Goal: Task Accomplishment & Management: Use online tool/utility

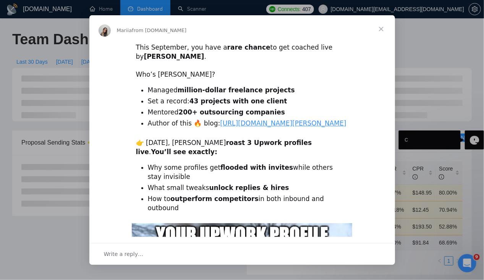
click at [382, 32] on span "Close" at bounding box center [381, 29] width 28 height 28
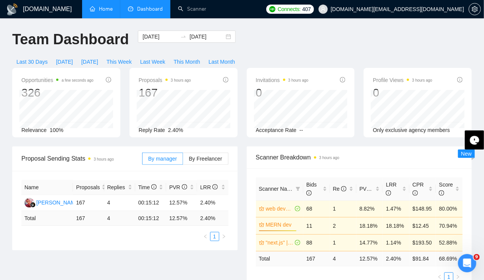
click at [92, 10] on link "Home" at bounding box center [101, 9] width 23 height 6
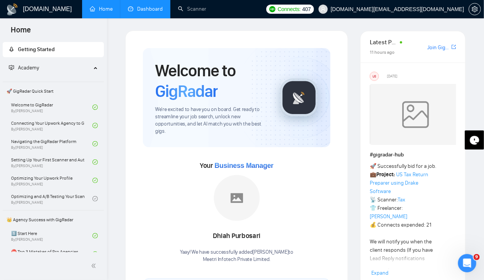
click at [152, 10] on link "Dashboard" at bounding box center [145, 9] width 35 height 6
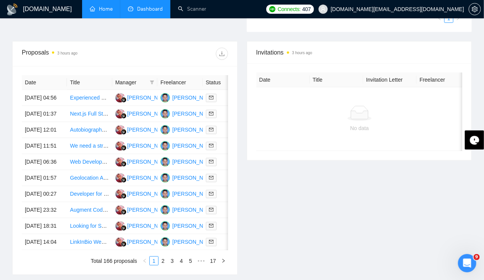
scroll to position [269, 0]
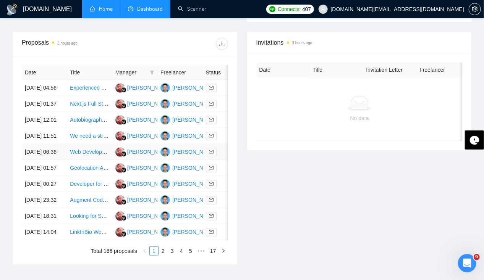
click at [33, 160] on td "[DATE] 06:36" at bounding box center [44, 152] width 45 height 16
click at [37, 176] on td "[DATE] 01:57" at bounding box center [44, 168] width 45 height 16
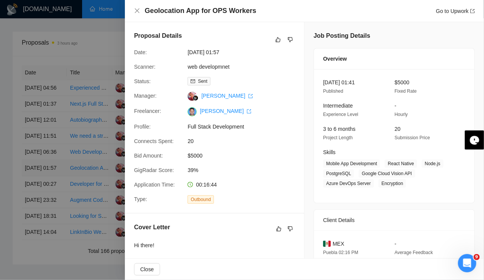
click at [37, 193] on div at bounding box center [242, 140] width 484 height 280
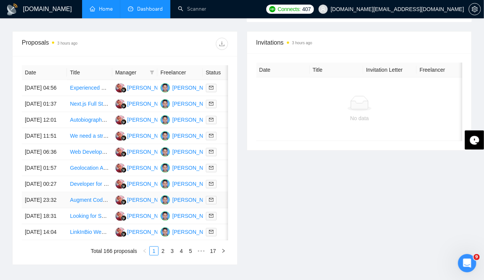
click at [37, 209] on td "[DATE] 23:32" at bounding box center [44, 201] width 45 height 16
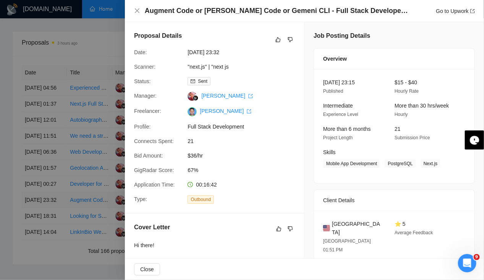
click at [37, 238] on div at bounding box center [242, 140] width 484 height 280
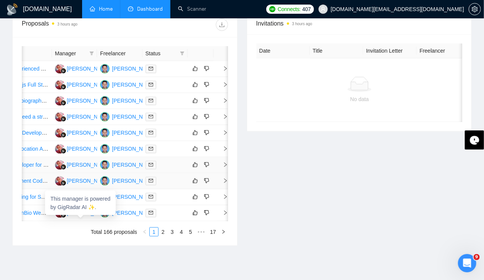
scroll to position [0, 0]
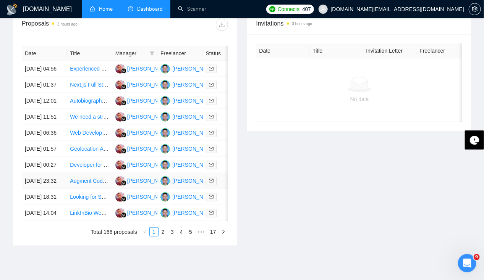
click at [34, 189] on td "[DATE] 23:32" at bounding box center [44, 181] width 45 height 16
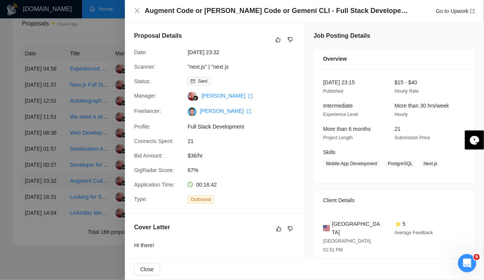
click at [34, 220] on div at bounding box center [242, 140] width 484 height 280
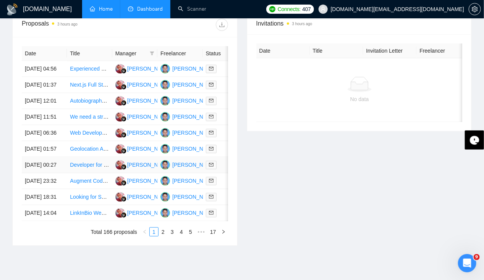
click at [35, 173] on td "[DATE] 00:27" at bounding box center [44, 165] width 45 height 16
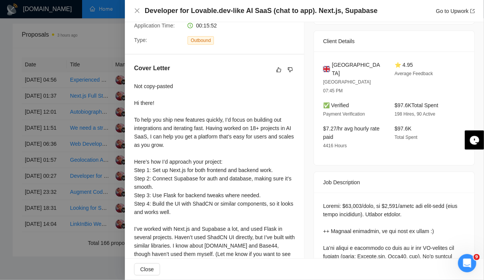
scroll to position [274, 0]
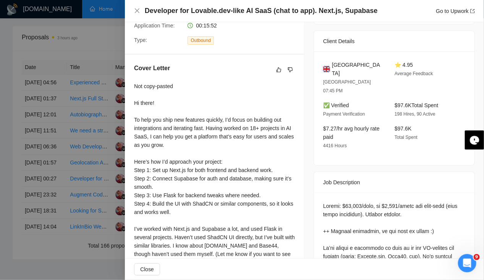
click at [37, 189] on div at bounding box center [242, 140] width 484 height 280
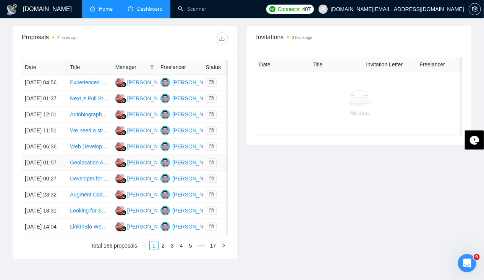
click at [37, 171] on td "[DATE] 01:57" at bounding box center [44, 163] width 45 height 16
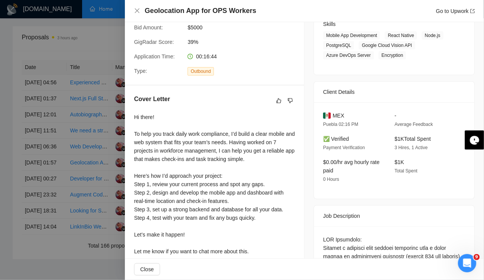
scroll to position [0, 0]
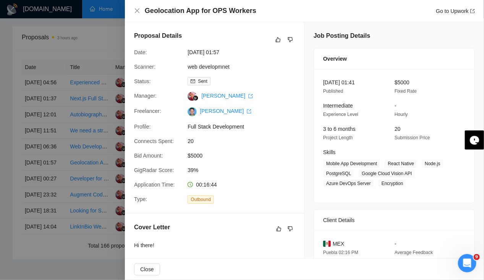
click at [24, 189] on div at bounding box center [242, 140] width 484 height 280
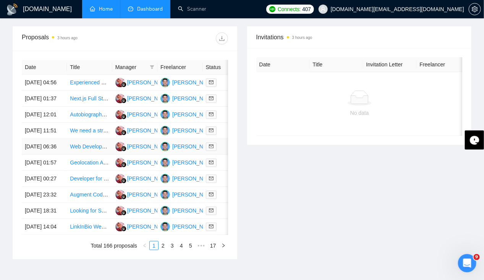
click at [36, 155] on td "[DATE] 06:36" at bounding box center [44, 147] width 45 height 16
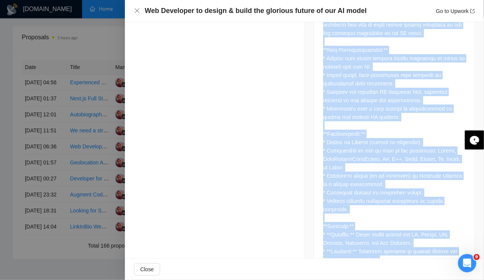
scroll to position [432, 0]
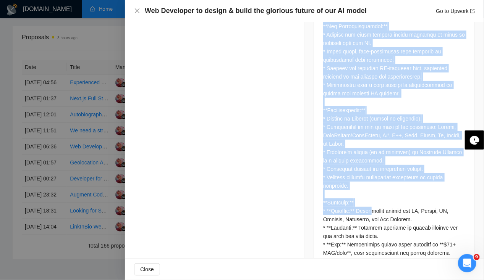
drag, startPoint x: 322, startPoint y: 182, endPoint x: 368, endPoint y: 187, distance: 46.1
click at [368, 187] on div at bounding box center [394, 123] width 142 height 387
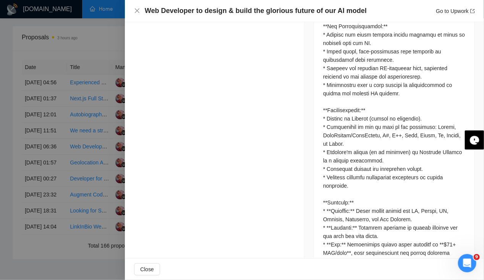
drag, startPoint x: 368, startPoint y: 187, endPoint x: 344, endPoint y: 226, distance: 45.5
click at [344, 226] on div at bounding box center [394, 123] width 142 height 387
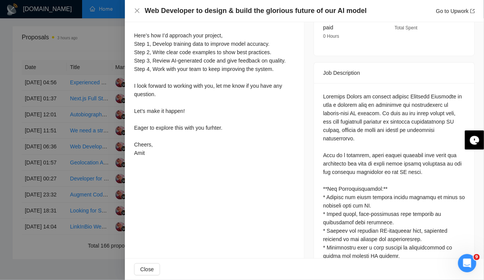
scroll to position [0, 0]
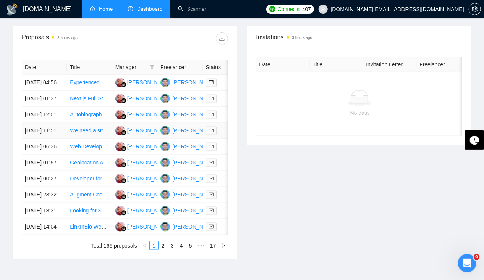
click at [38, 139] on td "[DATE] 11:51" at bounding box center [44, 131] width 45 height 16
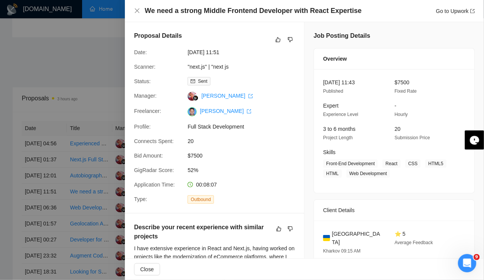
scroll to position [215, 0]
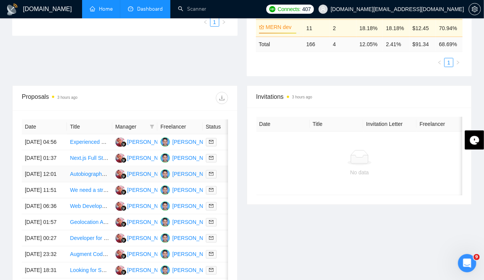
click at [37, 176] on td "[DATE] 12:01" at bounding box center [44, 175] width 45 height 16
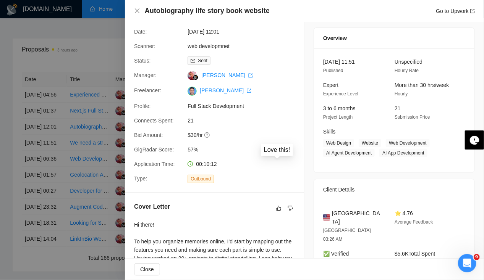
scroll to position [0, 0]
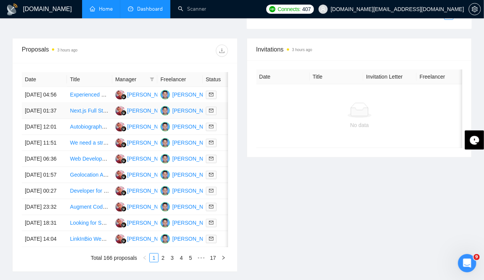
click at [35, 112] on td "[DATE] 01:37" at bounding box center [44, 111] width 45 height 16
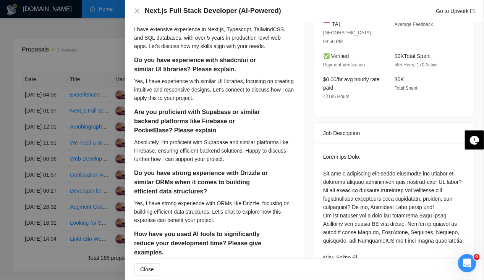
scroll to position [267, 0]
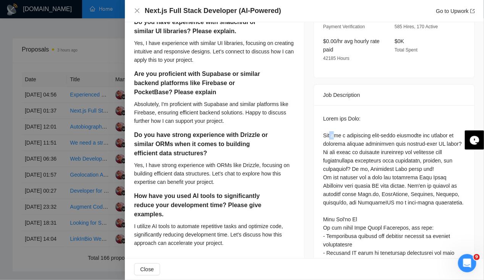
drag, startPoint x: 328, startPoint y: 116, endPoint x: 333, endPoint y: 117, distance: 5.4
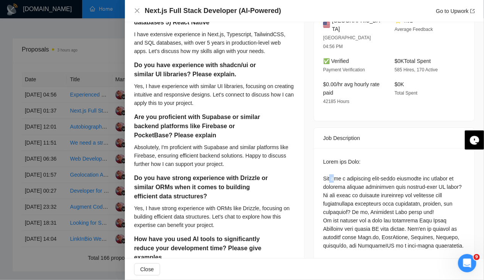
scroll to position [206, 0]
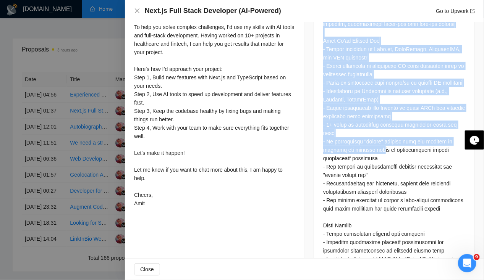
drag, startPoint x: 323, startPoint y: 176, endPoint x: 376, endPoint y: 141, distance: 63.8
click at [376, 141] on div "Questions: How many years of experience do you have in: 1) Next.js 2) Typescrip…" at bounding box center [394, 187] width 142 height 689
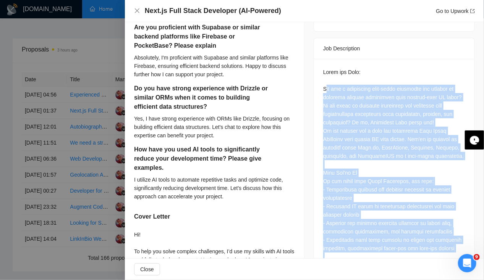
scroll to position [309, 0]
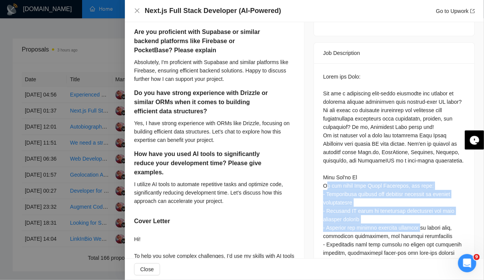
drag, startPoint x: 322, startPoint y: 163, endPoint x: 421, endPoint y: 212, distance: 110.3
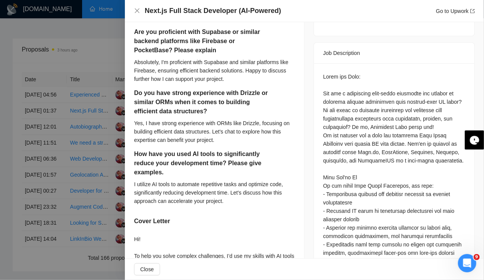
drag, startPoint x: 421, startPoint y: 212, endPoint x: 373, endPoint y: 233, distance: 53.0
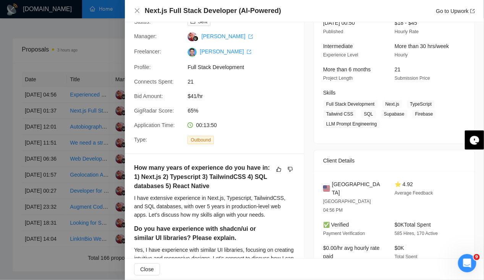
scroll to position [0, 0]
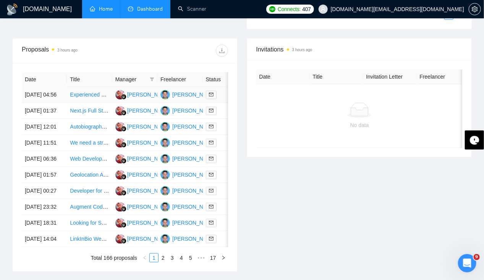
click at [44, 87] on td "[DATE] 04:56" at bounding box center [44, 95] width 45 height 16
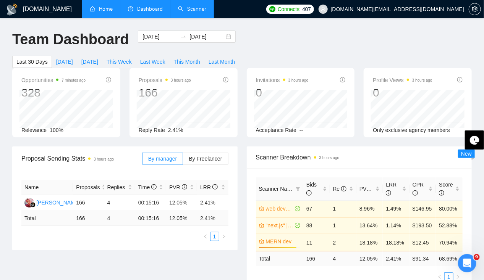
click at [194, 8] on link "Scanner" at bounding box center [192, 9] width 28 height 6
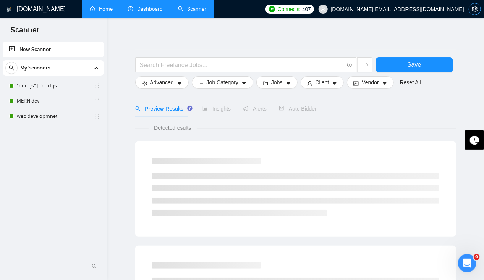
click at [476, 8] on icon "setting" at bounding box center [475, 9] width 6 height 6
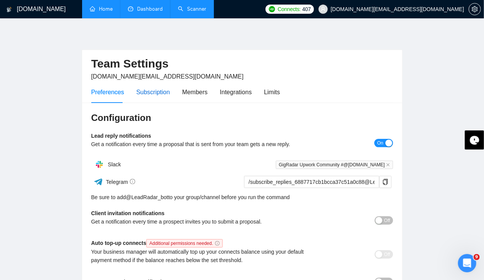
click at [150, 93] on div "Subscription" at bounding box center [153, 92] width 34 height 10
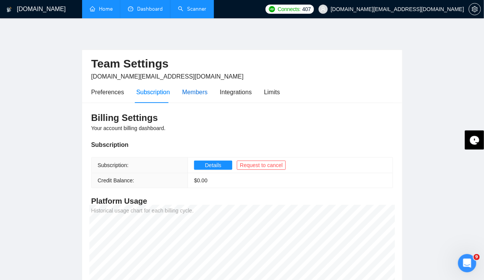
click at [196, 91] on div "Members" at bounding box center [195, 92] width 26 height 10
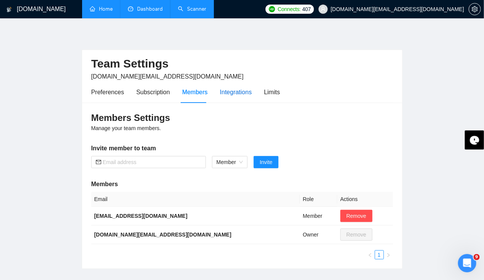
click at [235, 95] on div "Integrations" at bounding box center [236, 92] width 32 height 10
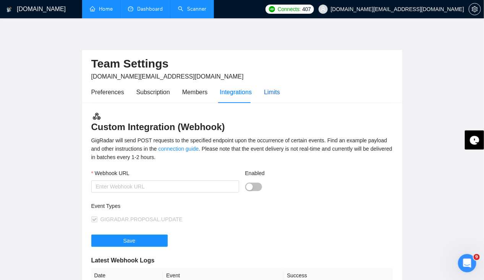
click at [268, 91] on div "Limits" at bounding box center [272, 92] width 16 height 10
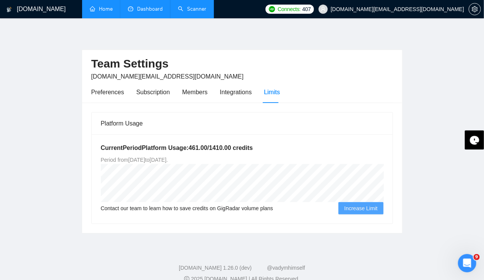
scroll to position [11, 0]
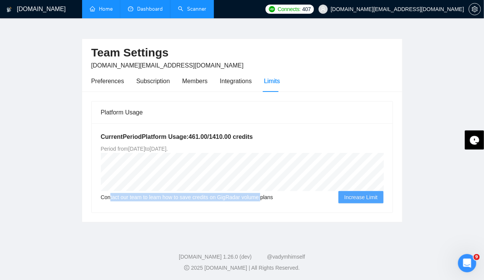
drag, startPoint x: 110, startPoint y: 196, endPoint x: 260, endPoint y: 194, distance: 149.7
click at [260, 194] on span "Contact our team to learn how to save credits on GigRadar volume plans" at bounding box center [187, 197] width 172 height 8
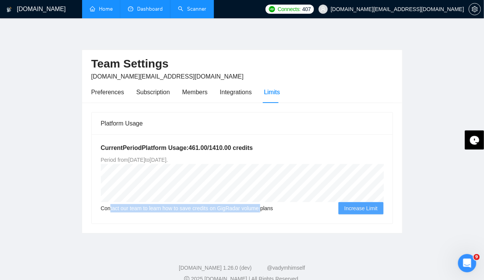
click at [199, 12] on link "Scanner" at bounding box center [192, 9] width 28 height 6
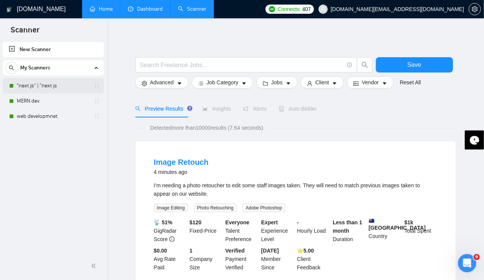
click at [45, 85] on link ""next.js" | "next js" at bounding box center [53, 85] width 73 height 15
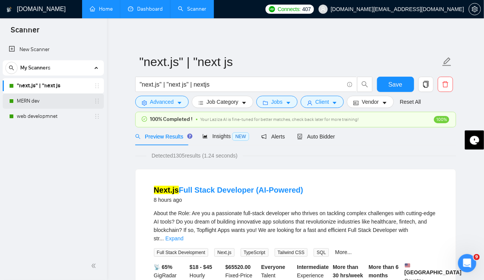
click at [27, 102] on link "MERN dev" at bounding box center [53, 101] width 73 height 15
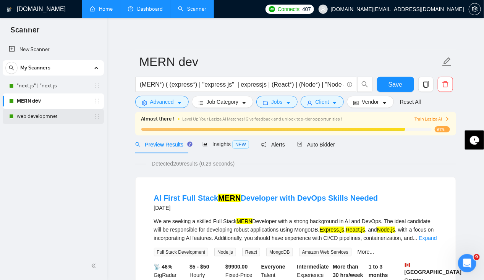
click at [32, 120] on link "web developmnet" at bounding box center [53, 116] width 73 height 15
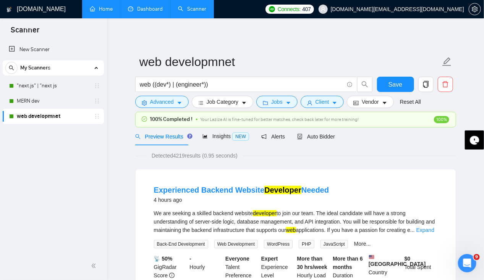
click at [144, 10] on link "Dashboard" at bounding box center [145, 9] width 35 height 6
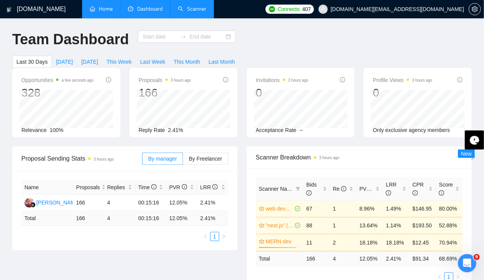
type input "[DATE]"
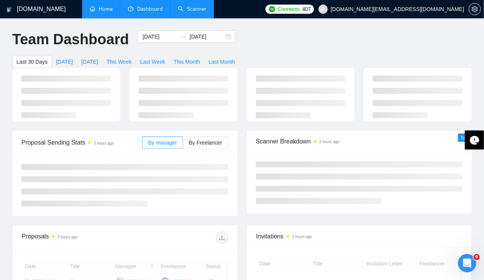
click at [197, 10] on link "Scanner" at bounding box center [192, 9] width 28 height 6
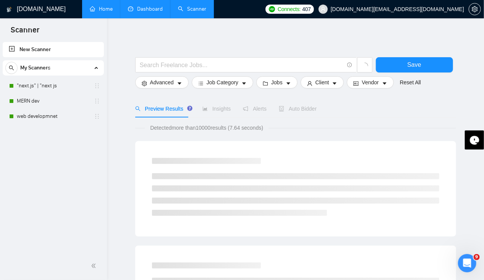
click at [472, 3] on div at bounding box center [475, 9] width 12 height 18
click at [474, 16] on div at bounding box center [475, 9] width 12 height 18
click at [474, 11] on icon "setting" at bounding box center [475, 9] width 6 height 6
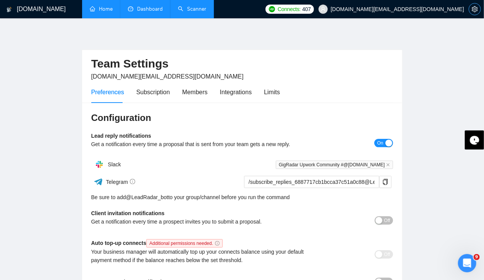
click at [476, 9] on icon "setting" at bounding box center [475, 9] width 6 height 6
click at [149, 94] on div "Subscription" at bounding box center [153, 92] width 34 height 10
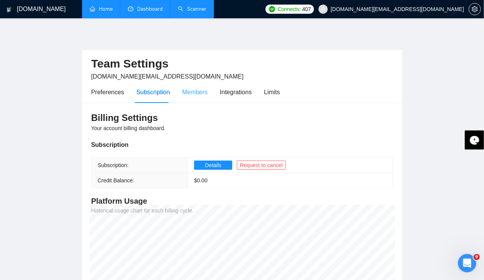
click at [193, 99] on div "Members" at bounding box center [195, 92] width 26 height 22
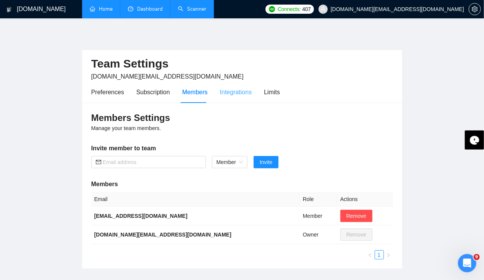
click at [227, 86] on div "Integrations" at bounding box center [236, 92] width 32 height 22
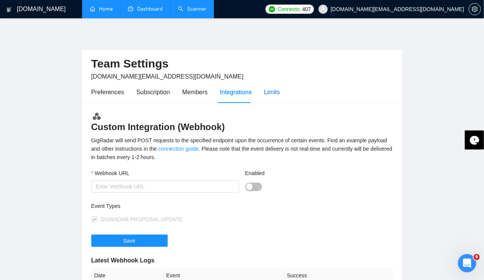
click at [275, 88] on div "Limits" at bounding box center [272, 92] width 16 height 10
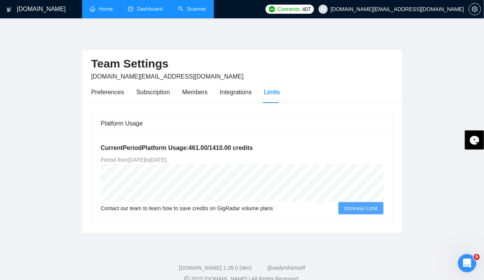
click at [107, 10] on link "Home" at bounding box center [101, 9] width 23 height 6
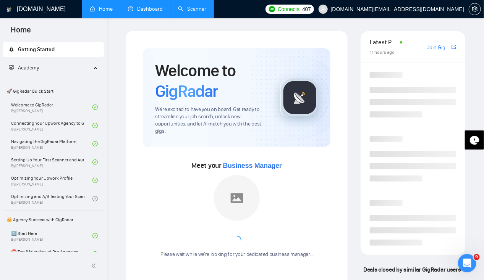
click at [178, 7] on link "Scanner" at bounding box center [192, 9] width 28 height 6
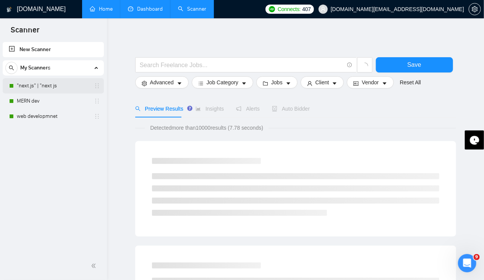
click at [45, 89] on link ""next.js" | "next js" at bounding box center [53, 85] width 73 height 15
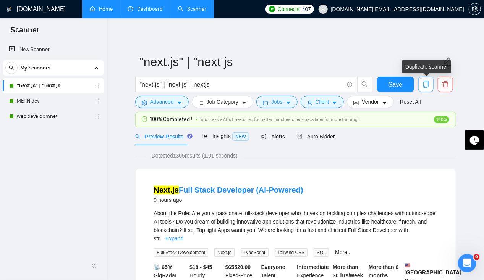
click at [427, 82] on icon "copy" at bounding box center [425, 84] width 7 height 7
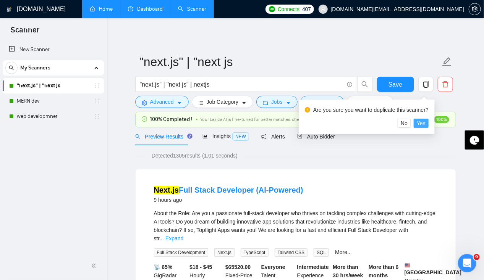
click at [421, 122] on span "Yes" at bounding box center [421, 123] width 9 height 8
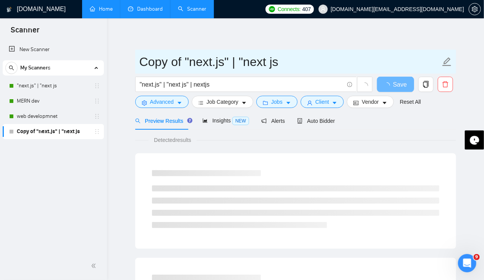
click at [448, 62] on icon "edit" at bounding box center [447, 62] width 10 height 10
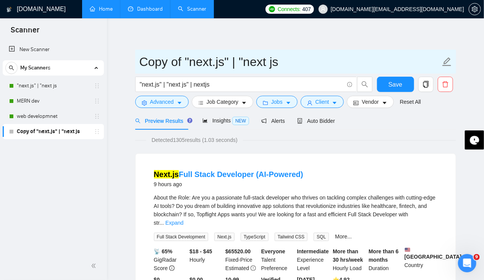
drag, startPoint x: 297, startPoint y: 65, endPoint x: 92, endPoint y: 74, distance: 205.7
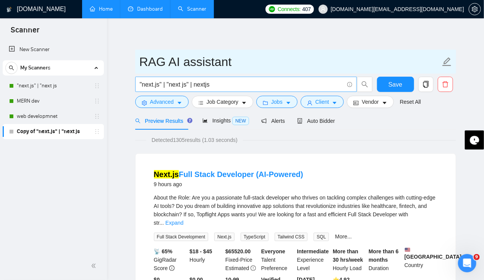
type input "RAG AI assistant"
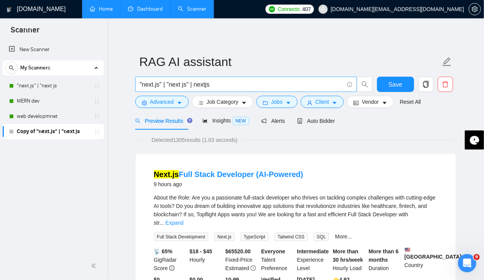
click at [159, 85] on input ""next.js" | "next js" | nextjs" at bounding box center [242, 85] width 204 height 10
click at [225, 81] on input ""next.js" | "next js" | nextjs" at bounding box center [242, 85] width 204 height 10
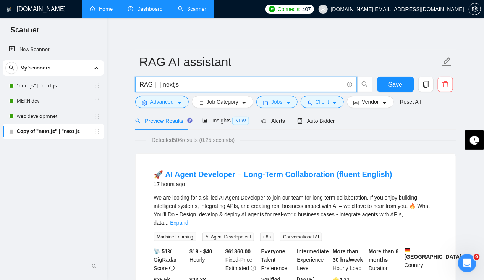
paste input ""retrieval augmented generation""
drag, startPoint x: 251, startPoint y: 85, endPoint x: 286, endPoint y: 83, distance: 35.2
click at [286, 83] on input "RAG | "retrieval augmented generation" | nextjs" at bounding box center [242, 85] width 204 height 10
paste input ""retrieval-augmented generation""
click at [338, 87] on input "(RAG | "retrieval augmented generation" | "retrieval-augmented generation")" at bounding box center [242, 85] width 204 height 10
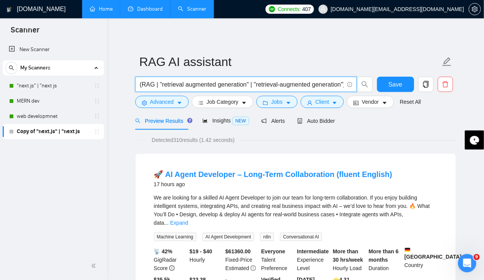
scroll to position [0, 3]
paste input "(chatbot OR LLM OR "AI assistant" OR "AI project")"
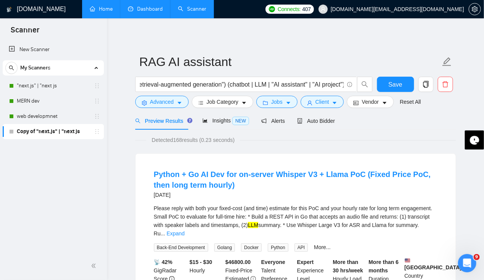
scroll to position [0, 0]
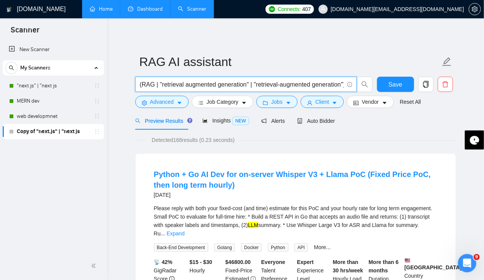
click at [340, 85] on input "(RAG | "retrieval augmented generation" | "retrieval-augmented generation") (ch…" at bounding box center [242, 85] width 204 height 10
paste input "OpenAI OR GPT"
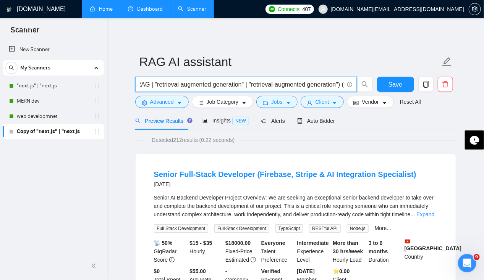
scroll to position [0, 0]
type input "(RAG | "retrieval augmented generation" | "retrieval-augmented generation") (ch…"
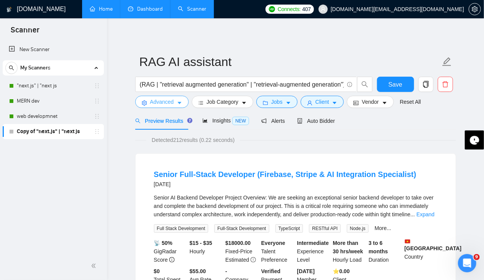
click at [178, 102] on icon "caret-down" at bounding box center [179, 102] width 5 height 5
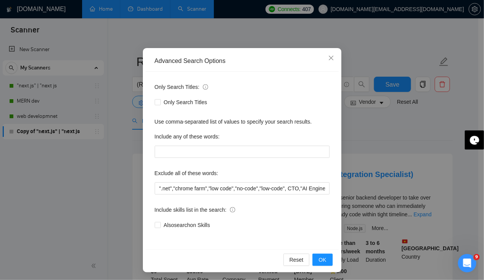
scroll to position [37, 0]
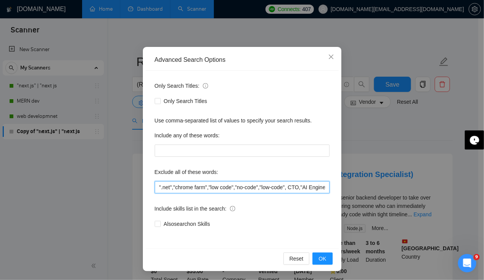
click at [185, 191] on input "".net","chrome farm","low code","no-code","low-code", CTO,"AI Engineer","existi…" at bounding box center [242, 187] width 175 height 12
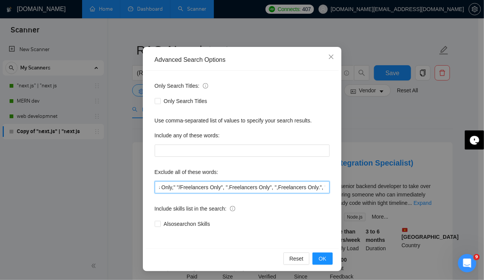
scroll to position [0, 0]
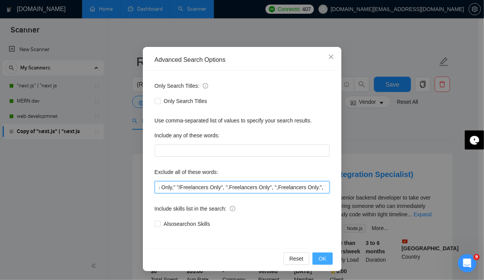
type input "".net","chrome farm","low code","no-code","low-code", CTO,"existing app","Ruby …"
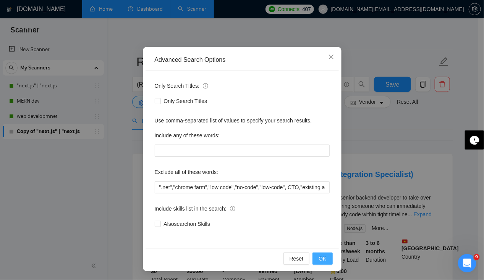
click at [324, 261] on button "OK" at bounding box center [322, 259] width 20 height 12
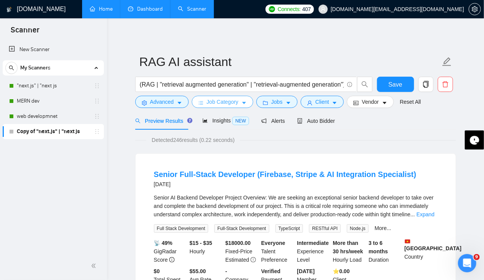
click at [243, 104] on icon "caret-down" at bounding box center [244, 103] width 4 height 2
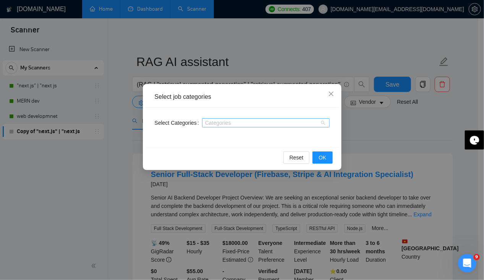
click at [254, 124] on div at bounding box center [262, 123] width 116 height 6
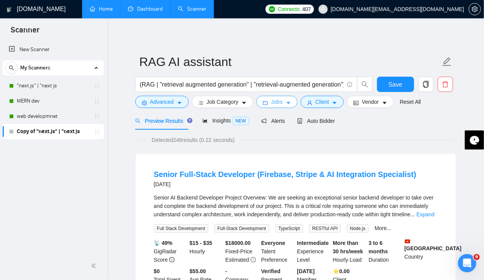
click at [278, 105] on span "Jobs" at bounding box center [276, 102] width 11 height 8
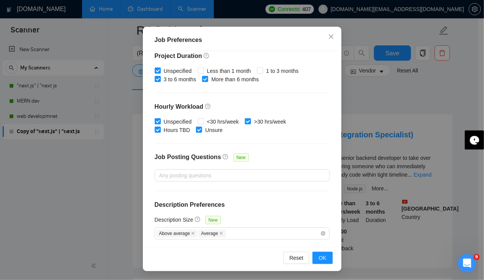
scroll to position [46, 0]
click at [320, 258] on span "OK" at bounding box center [323, 258] width 8 height 8
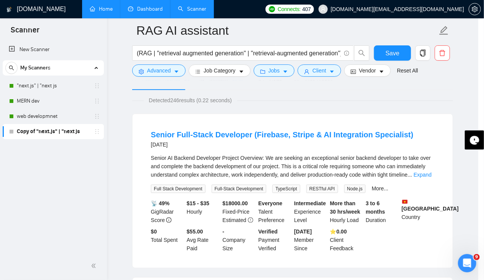
scroll to position [19, 0]
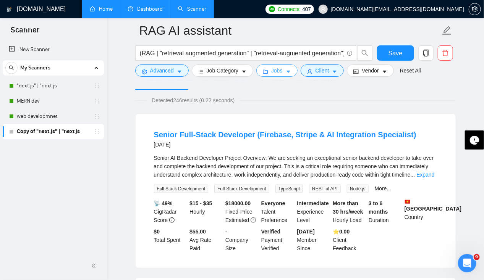
click at [288, 70] on button "Jobs" at bounding box center [276, 71] width 41 height 12
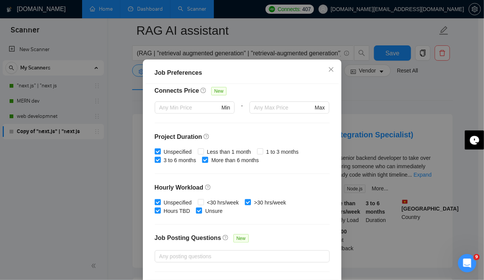
scroll to position [184, 0]
click at [257, 155] on input "1 to 3 months" at bounding box center [259, 151] width 5 height 5
checkbox input "true"
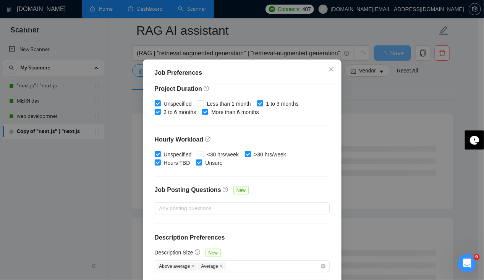
scroll to position [52, 0]
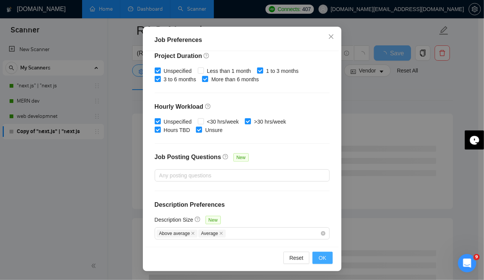
click at [319, 257] on span "OK" at bounding box center [323, 258] width 8 height 8
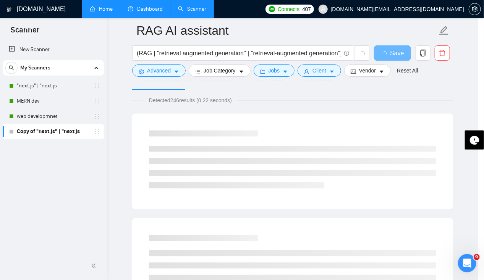
scroll to position [19, 0]
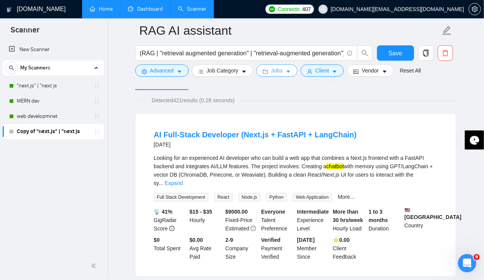
click at [286, 73] on icon "caret-down" at bounding box center [288, 71] width 5 height 5
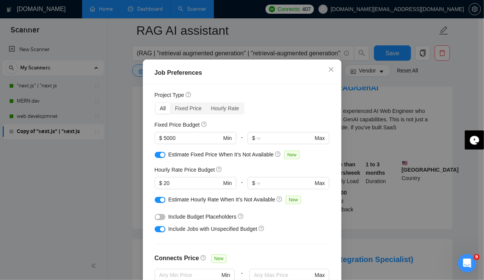
scroll to position [233, 0]
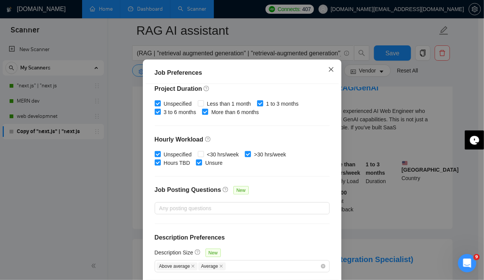
click at [328, 73] on icon "close" at bounding box center [331, 69] width 6 height 6
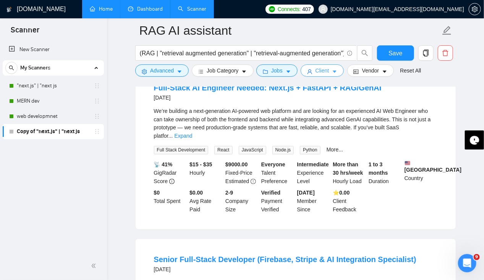
click at [333, 72] on icon "caret-down" at bounding box center [335, 72] width 4 height 2
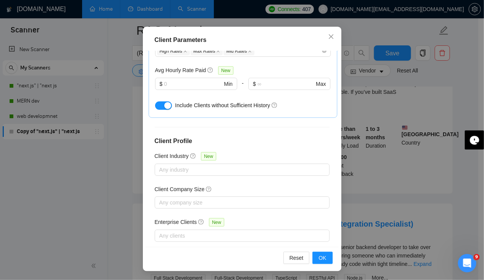
scroll to position [473, 0]
click at [323, 254] on span "OK" at bounding box center [323, 258] width 8 height 8
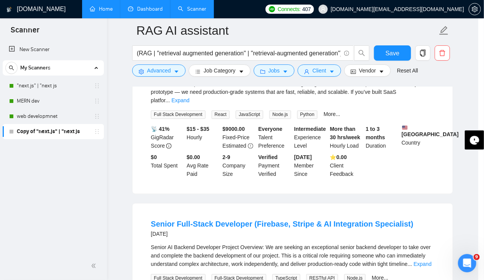
scroll to position [19, 0]
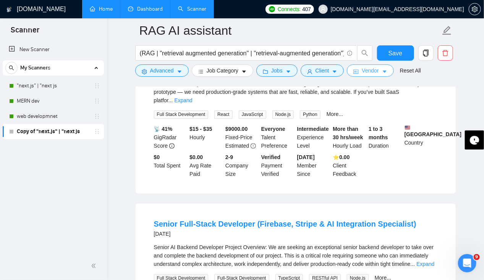
click at [378, 72] on button "Vendor" at bounding box center [370, 71] width 47 height 12
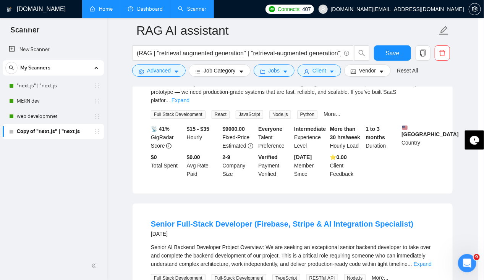
scroll to position [32, 0]
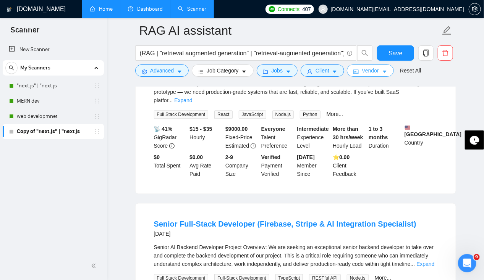
click at [373, 74] on span "Vendor" at bounding box center [370, 70] width 17 height 8
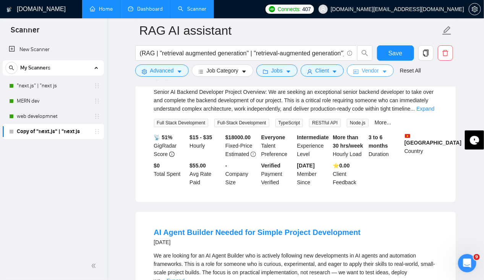
scroll to position [660, 0]
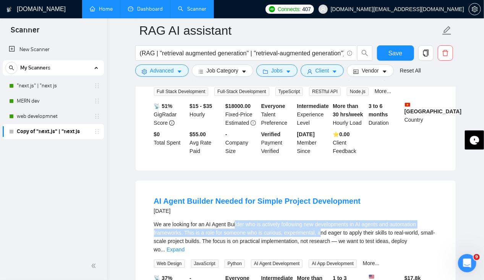
drag, startPoint x: 235, startPoint y: 210, endPoint x: 319, endPoint y: 213, distance: 84.1
click at [319, 220] on div "We are looking for an AI Agent Builder who is actively following new developmen…" at bounding box center [295, 237] width 283 height 34
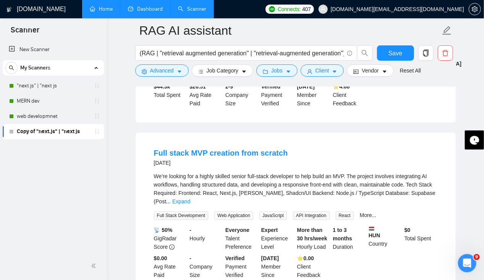
scroll to position [1622, 0]
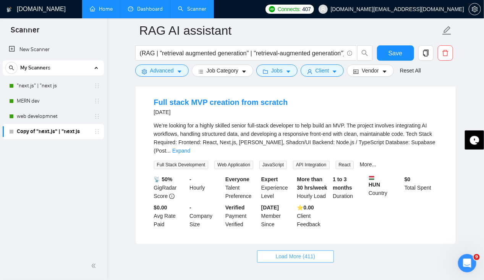
click at [285, 253] on span "Load More (411)" at bounding box center [296, 257] width 40 height 8
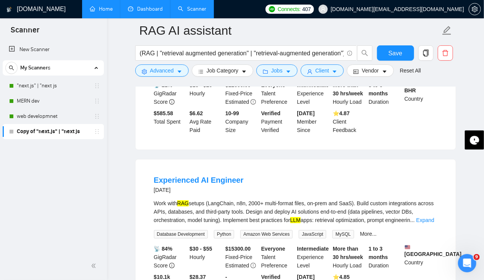
scroll to position [3256, 0]
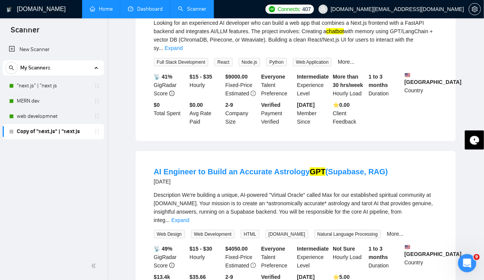
scroll to position [0, 0]
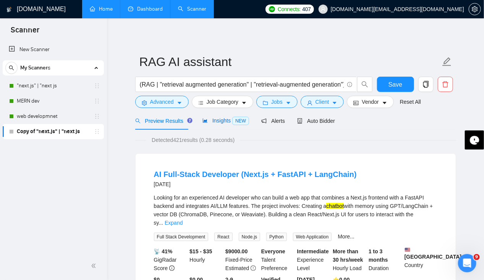
click at [211, 121] on span "Insights NEW" at bounding box center [225, 121] width 47 height 6
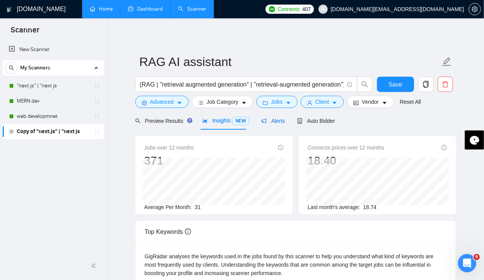
click at [274, 122] on span "Alerts" at bounding box center [273, 121] width 24 height 6
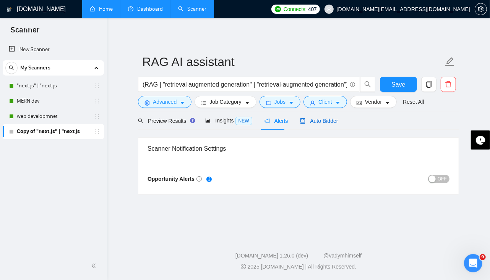
click at [317, 123] on span "Auto Bidder" at bounding box center [319, 121] width 38 height 6
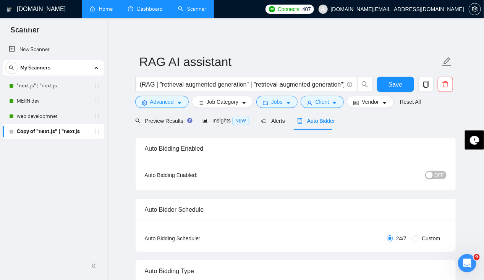
click at [441, 175] on span "OFF" at bounding box center [439, 175] width 9 height 8
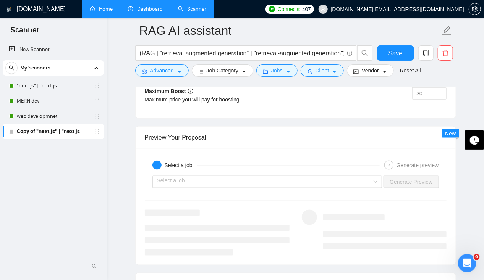
scroll to position [1467, 0]
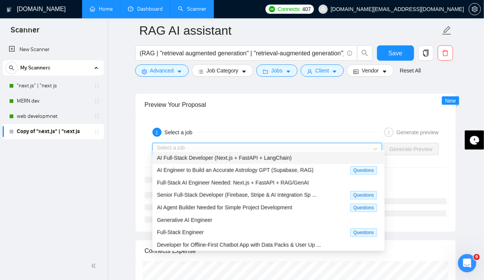
click at [335, 144] on input "search" at bounding box center [264, 149] width 215 height 11
click at [285, 160] on span "AI Full-Stack Developer (Next.js + FastAPI + LangChain)" at bounding box center [224, 158] width 134 height 6
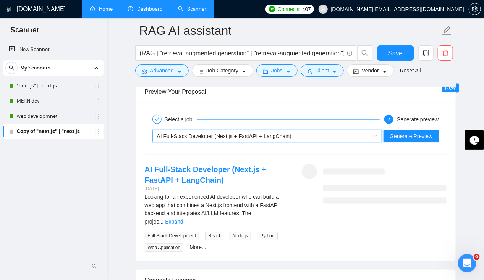
scroll to position [1481, 0]
click at [417, 132] on span "Generate Preview" at bounding box center [411, 136] width 43 height 8
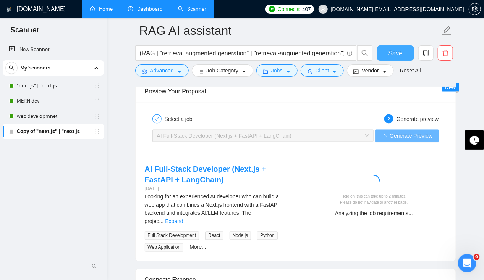
click at [385, 57] on button "Save" at bounding box center [395, 52] width 37 height 15
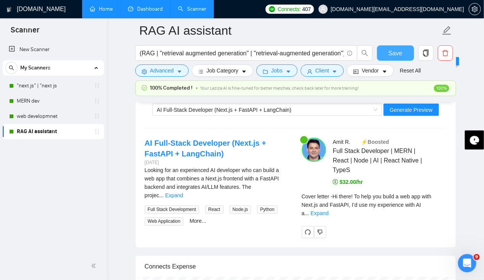
scroll to position [1535, 0]
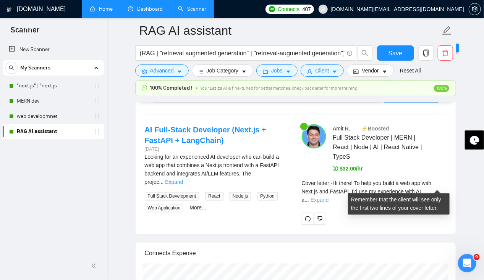
click at [328, 197] on link "Expand" at bounding box center [320, 200] width 18 height 6
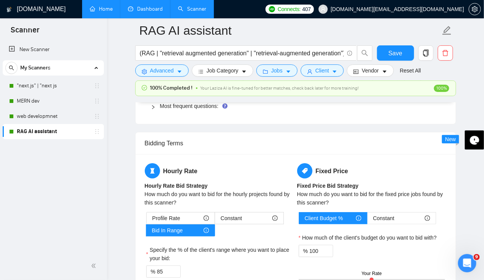
scroll to position [1131, 0]
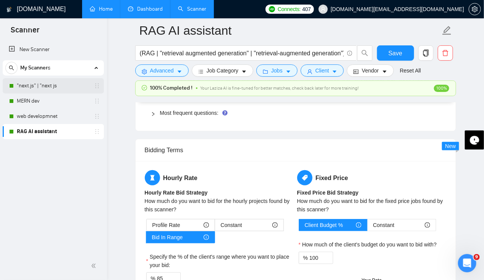
click at [34, 89] on link ""next.js" | "next js" at bounding box center [53, 85] width 73 height 15
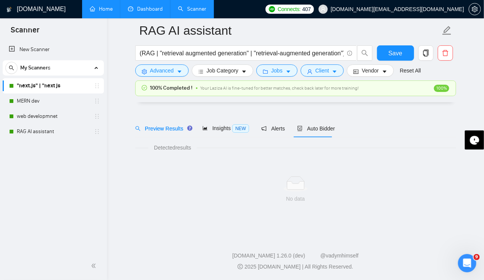
scroll to position [13, 0]
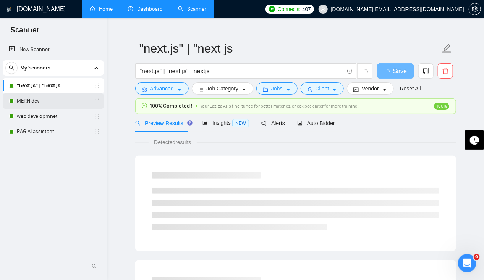
click at [32, 102] on link "MERN dev" at bounding box center [53, 101] width 73 height 15
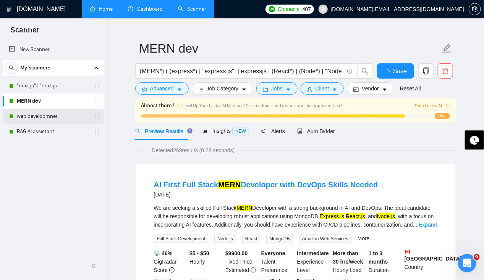
click at [39, 118] on link "web developmnet" at bounding box center [53, 116] width 73 height 15
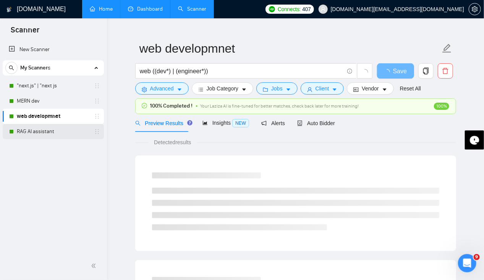
click at [39, 134] on link "RAG AI assistant" at bounding box center [53, 131] width 73 height 15
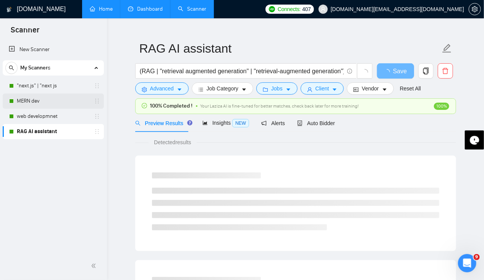
click at [34, 102] on link "MERN dev" at bounding box center [53, 101] width 73 height 15
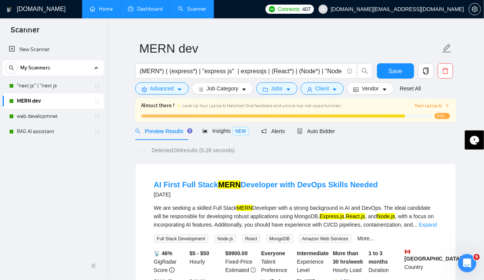
click at [104, 9] on link "Home" at bounding box center [101, 9] width 23 height 6
